Goal: Information Seeking & Learning: Learn about a topic

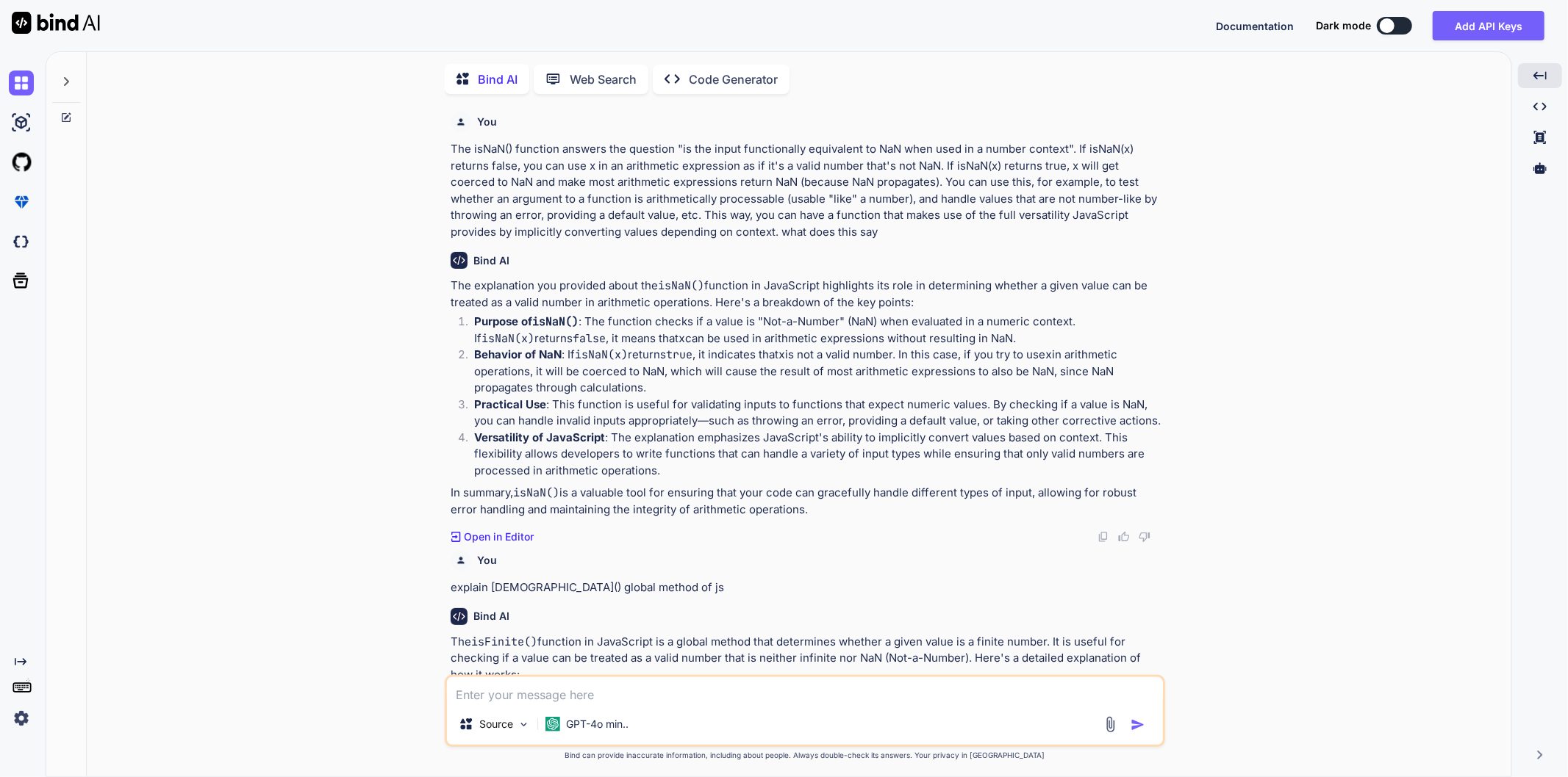
scroll to position [6814, 0]
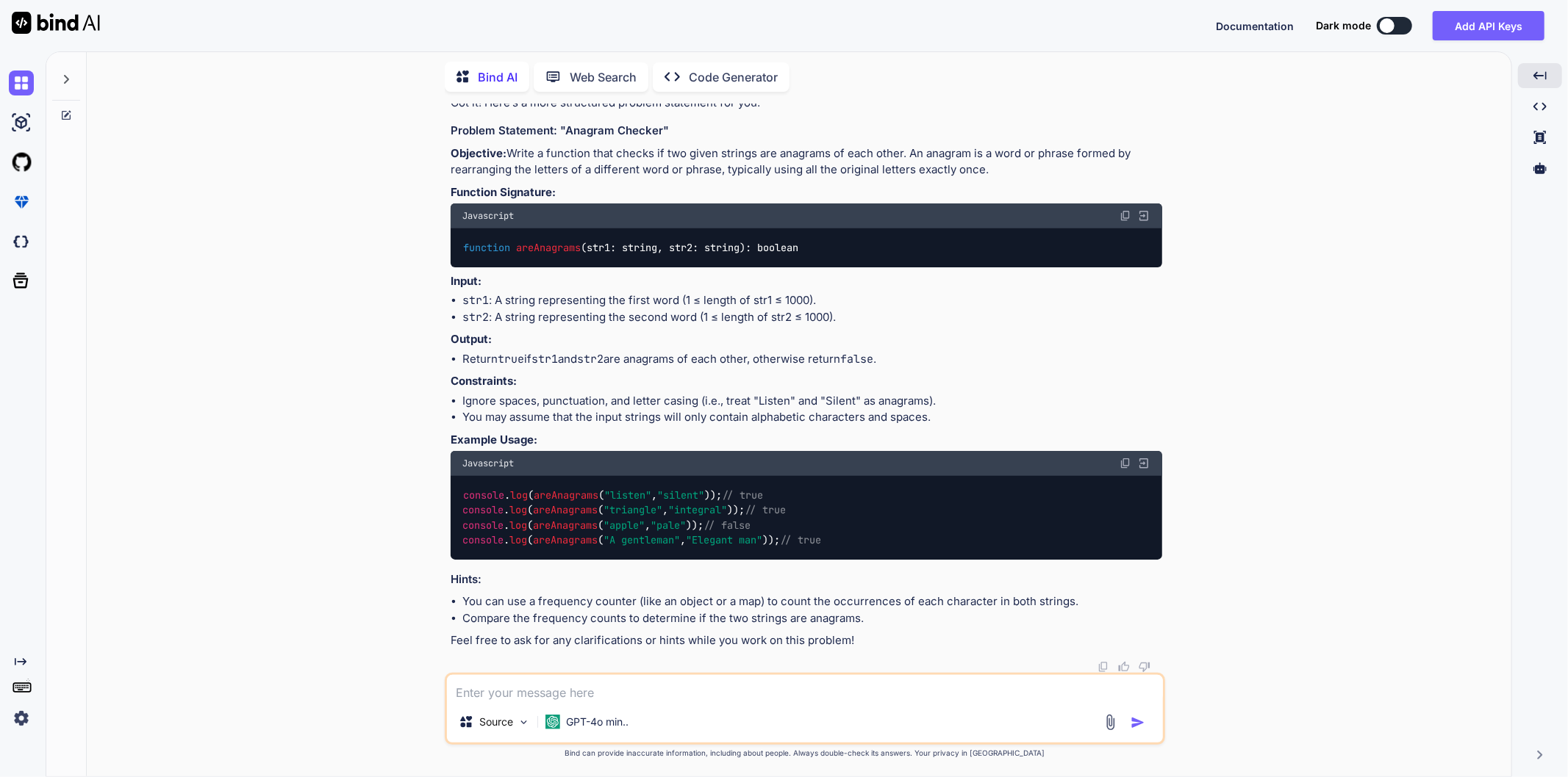
click at [598, 523] on textarea at bounding box center [805, 688] width 716 height 26
type textarea "what is parsing in js"
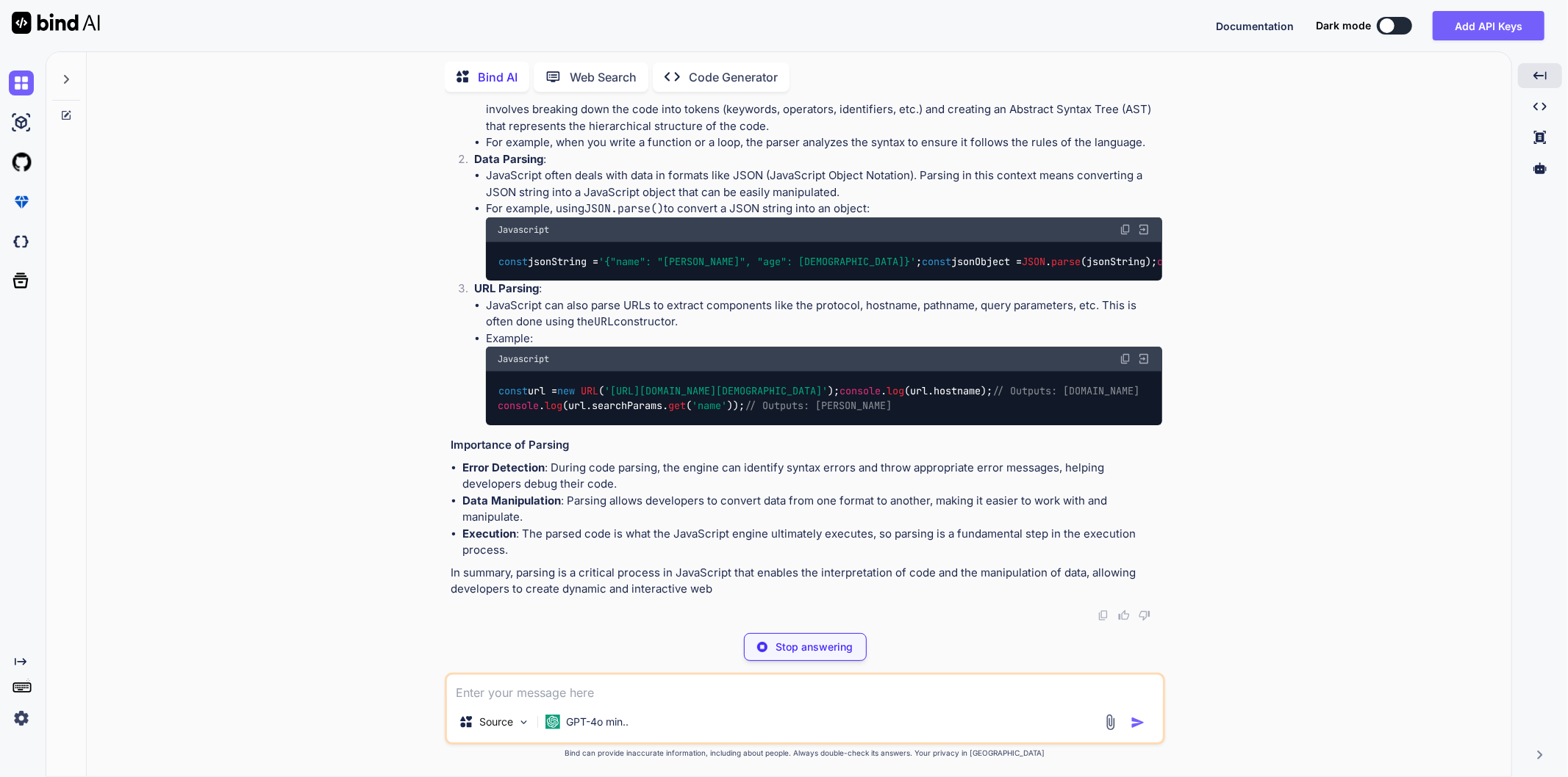
scroll to position [7164, 0]
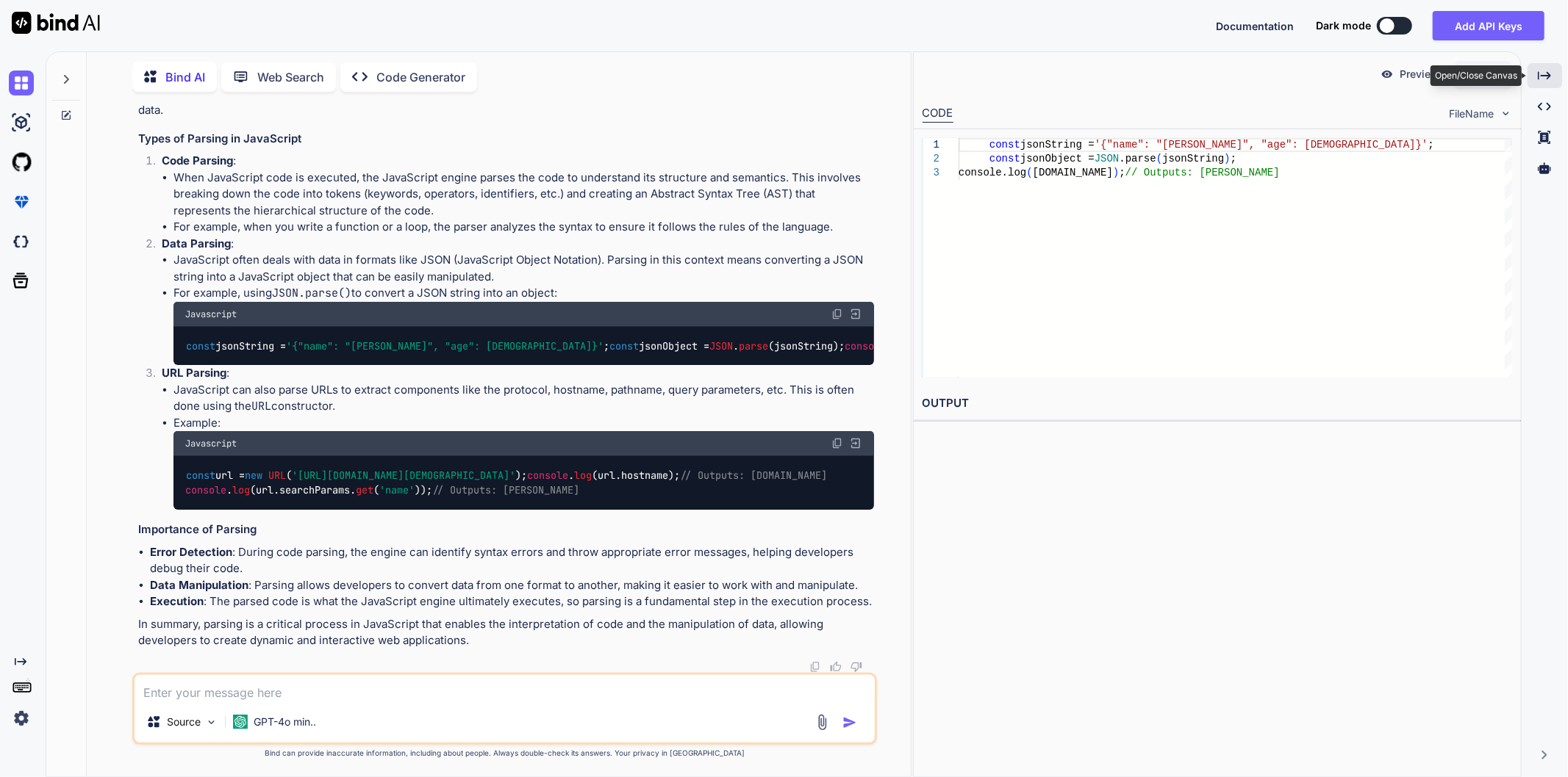
click at [1114, 85] on div "Created with Pixso." at bounding box center [1545, 75] width 34 height 25
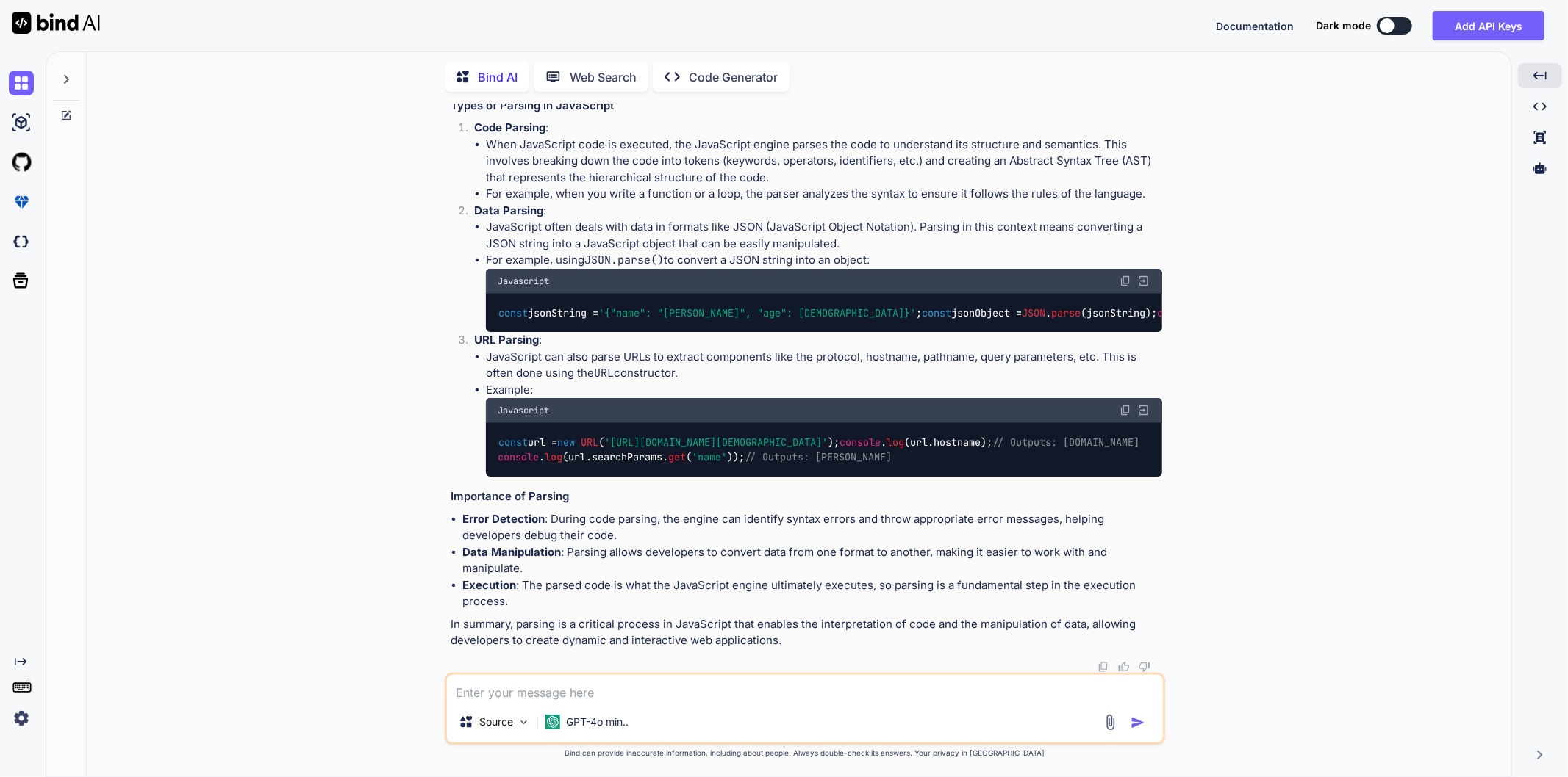
drag, startPoint x: 533, startPoint y: 535, endPoint x: 815, endPoint y: 537, distance: 282.0
click at [815, 86] on p "Parsing in JavaScript refers to the process of analyzing a string of text (ofte…" at bounding box center [805, 61] width 711 height 50
click at [767, 115] on h3 "Types of Parsing in JavaScript" at bounding box center [805, 106] width 711 height 17
click at [681, 523] on textarea at bounding box center [805, 688] width 716 height 26
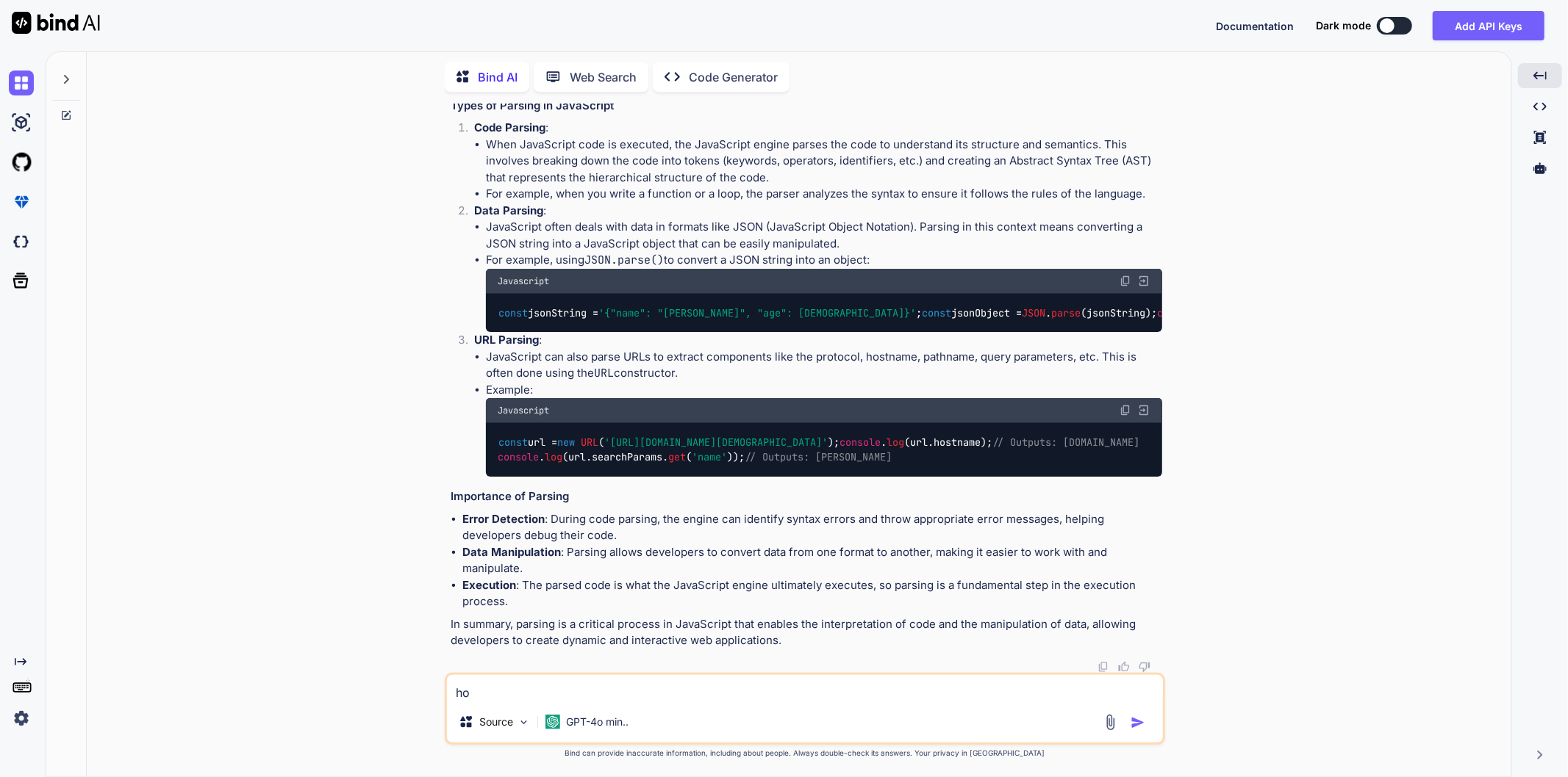
type textarea "h"
type textarea "write a class where i can have track how many objects has been instantiated >"
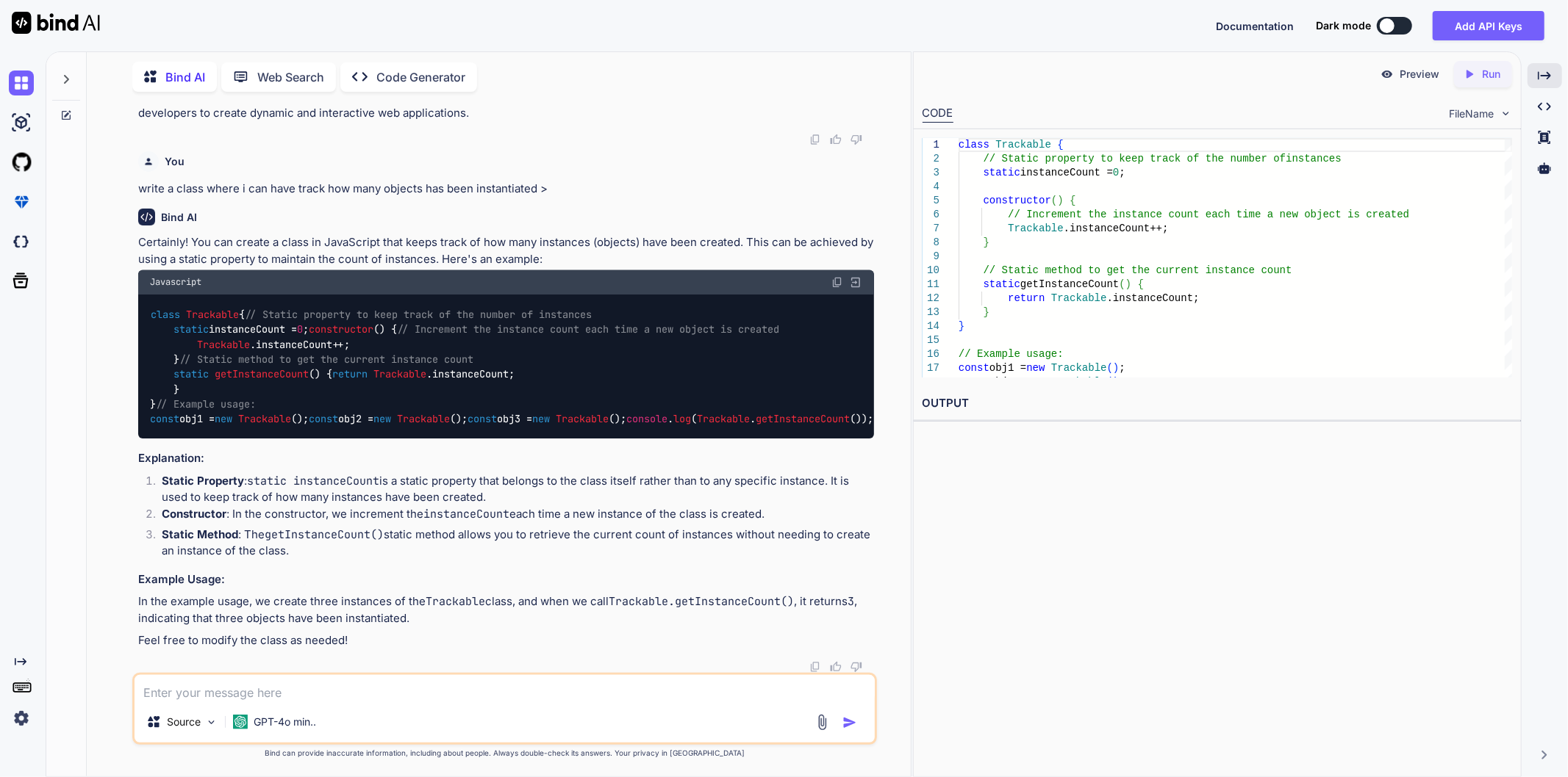
scroll to position [8351, 0]
drag, startPoint x: 207, startPoint y: 336, endPoint x: 164, endPoint y: 304, distance: 53.6
click at [164, 304] on div "class Trackable { // Static property to keep track of the number of instances s…" at bounding box center [505, 367] width 736 height 143
copy code "static getInstanceCount ( ) { return Trackable . instanceCount ; }"
click at [490, 334] on div "class Trackable { // Static property to keep track of the number of instances s…" at bounding box center [505, 367] width 736 height 143
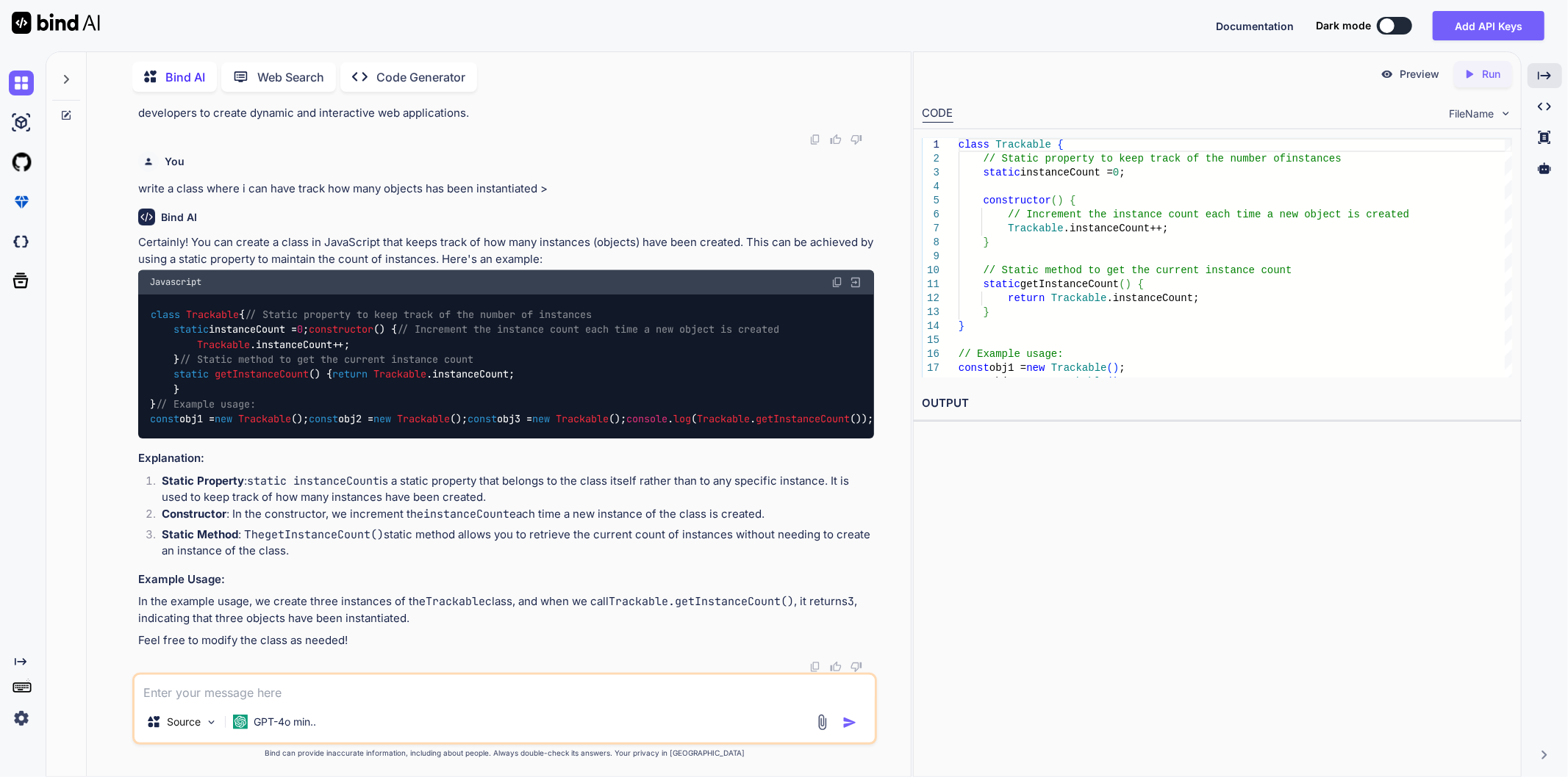
drag, startPoint x: 1053, startPoint y: 24, endPoint x: 1059, endPoint y: 3, distance: 21.8
click at [1053, 24] on div "Documentation Dark mode Add API Keys Created with Pixso." at bounding box center [784, 25] width 1568 height 51
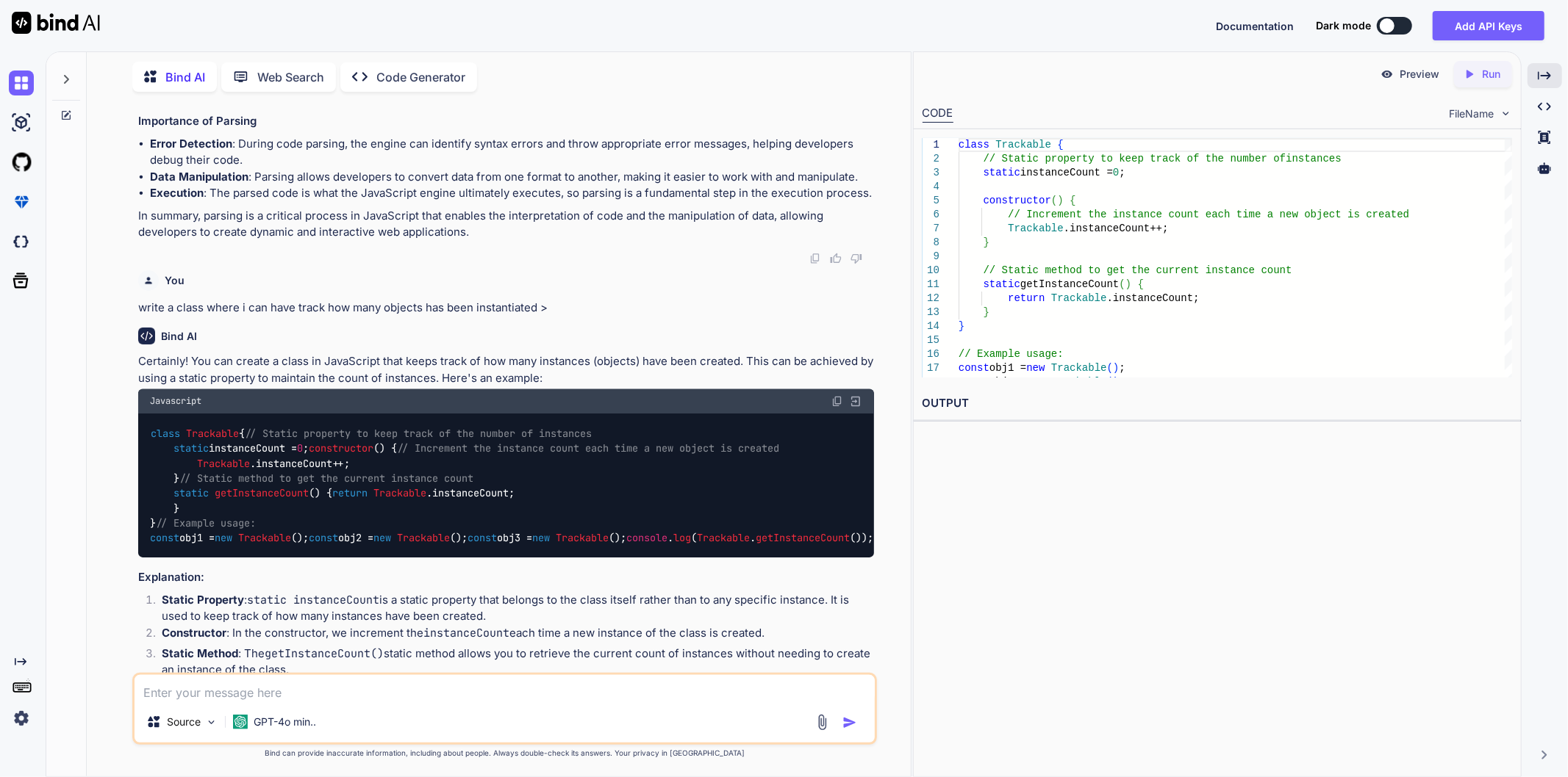
scroll to position [6918, 0]
